Goal: Task Accomplishment & Management: Manage account settings

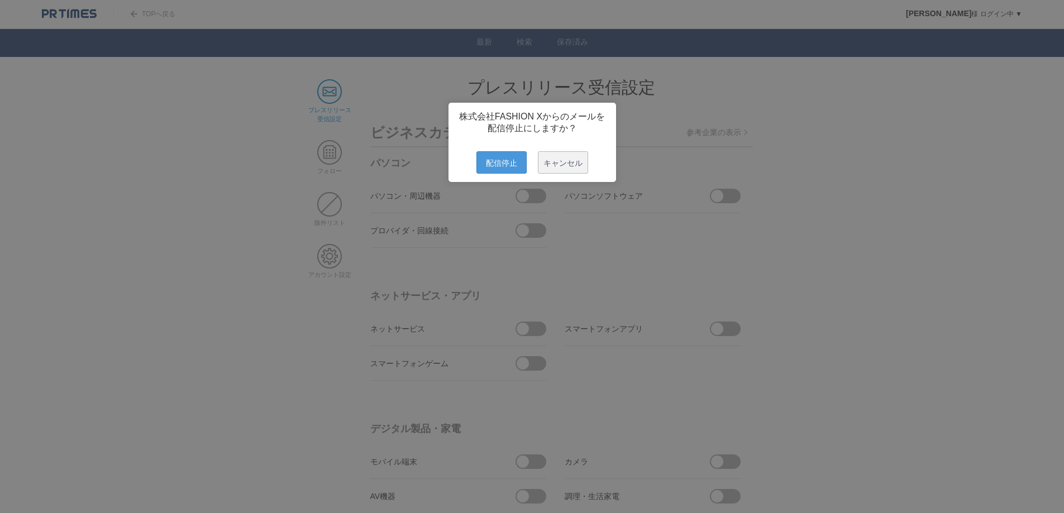
click at [505, 171] on span "配信停止" at bounding box center [502, 162] width 50 height 22
click at [501, 172] on span "配信停止" at bounding box center [502, 162] width 50 height 22
